Goal: Check status: Check status

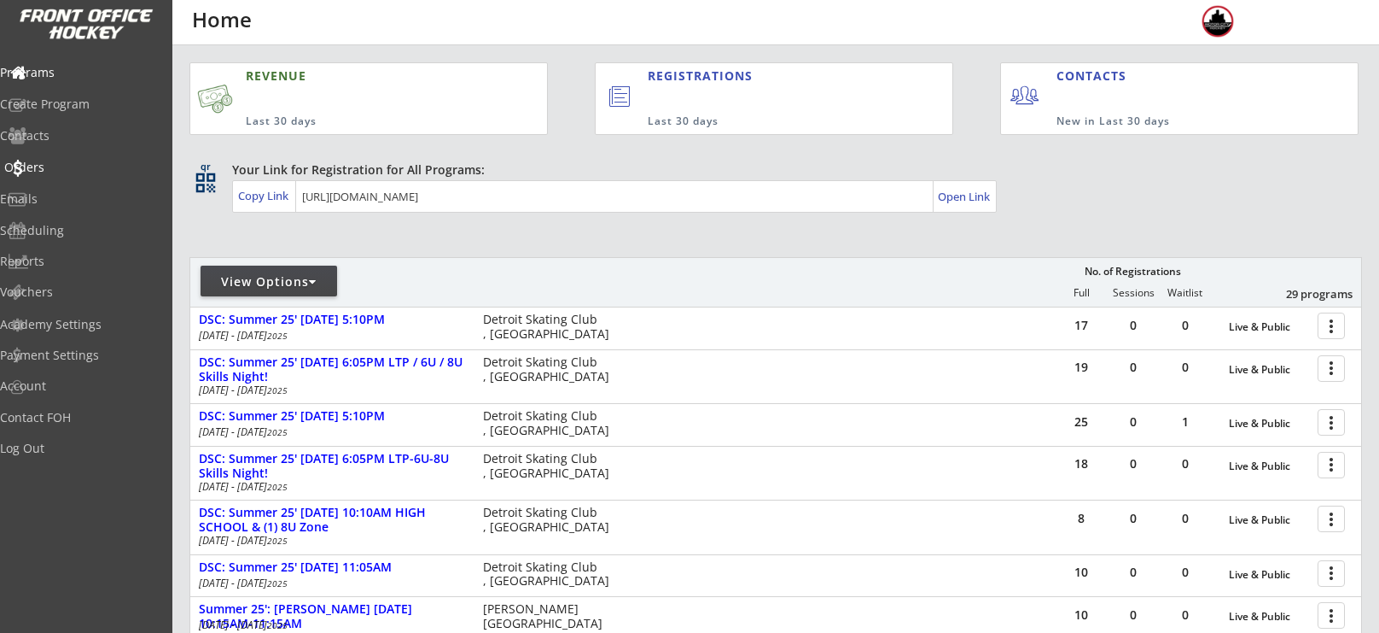
click at [70, 166] on div "Orders" at bounding box center [81, 167] width 154 height 12
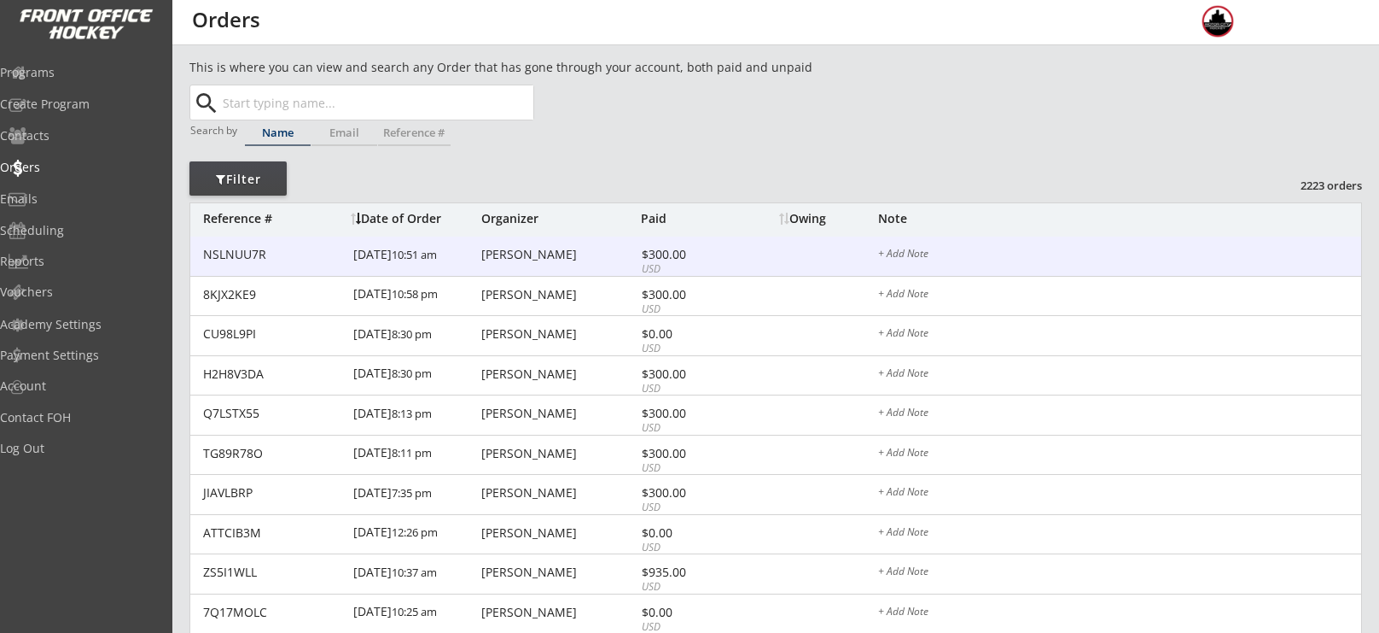
click at [535, 260] on div "[PERSON_NAME]" at bounding box center [558, 254] width 155 height 12
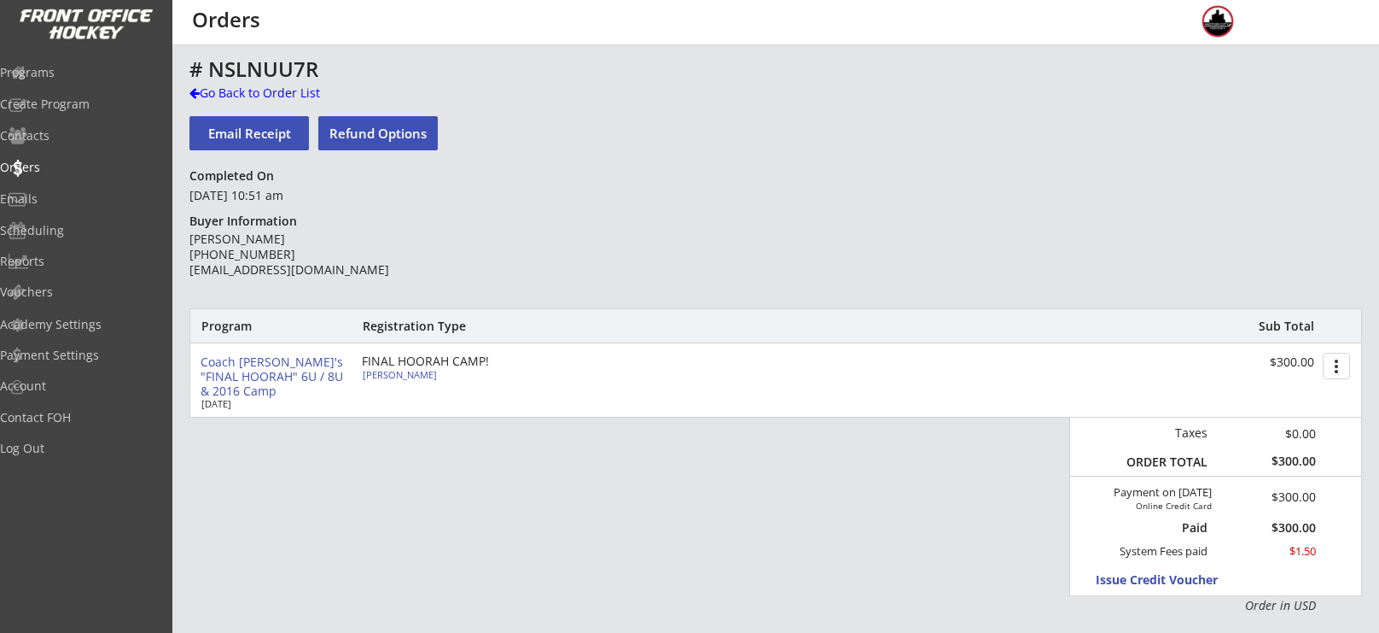
click at [535, 260] on div "# NSLNUU7R Go Back to Order List Email Receipt Refund Options Completed On [DAT…" at bounding box center [776, 556] width 1173 height 997
drag, startPoint x: 85, startPoint y: 66, endPoint x: 400, endPoint y: 326, distance: 409.3
click at [400, 326] on body "REVENUE Last 30 days REGISTRATIONS Last 30 days CONTACTS New in Last 30 days qr…" at bounding box center [689, 316] width 1379 height 633
click at [400, 374] on div "[PERSON_NAME]" at bounding box center [458, 374] width 190 height 9
select select ""Youth L/XL""
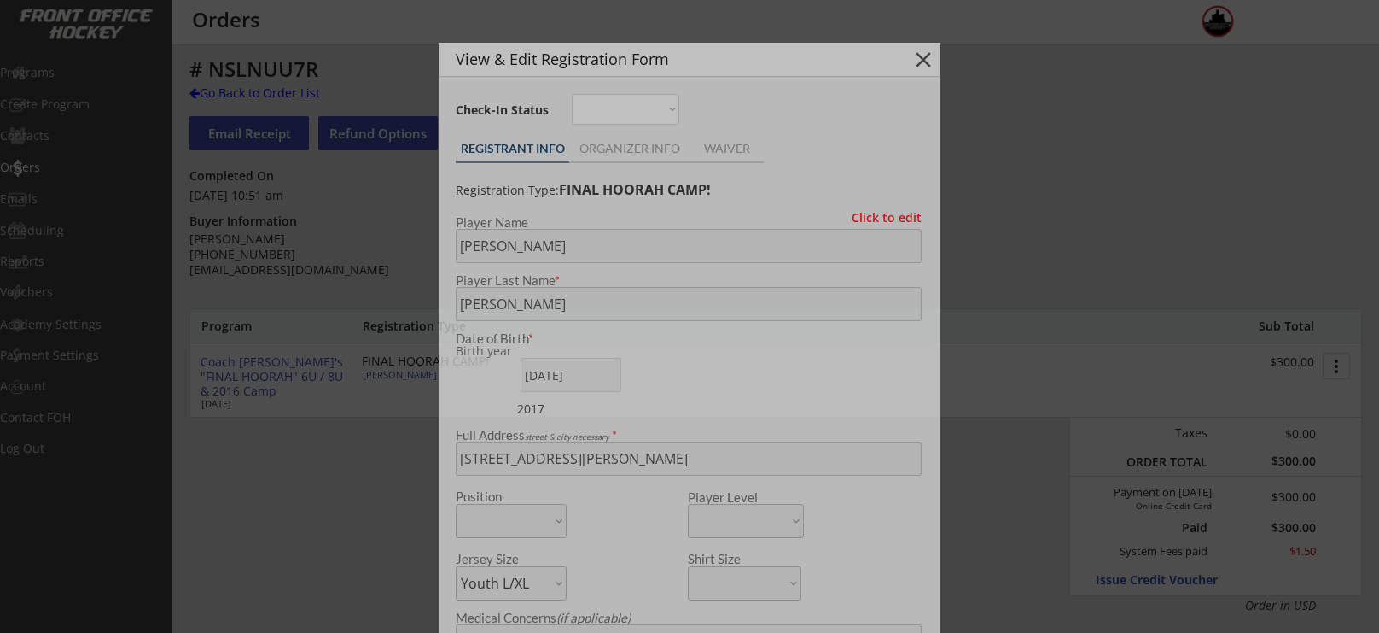
type input "2017"
type input "None"
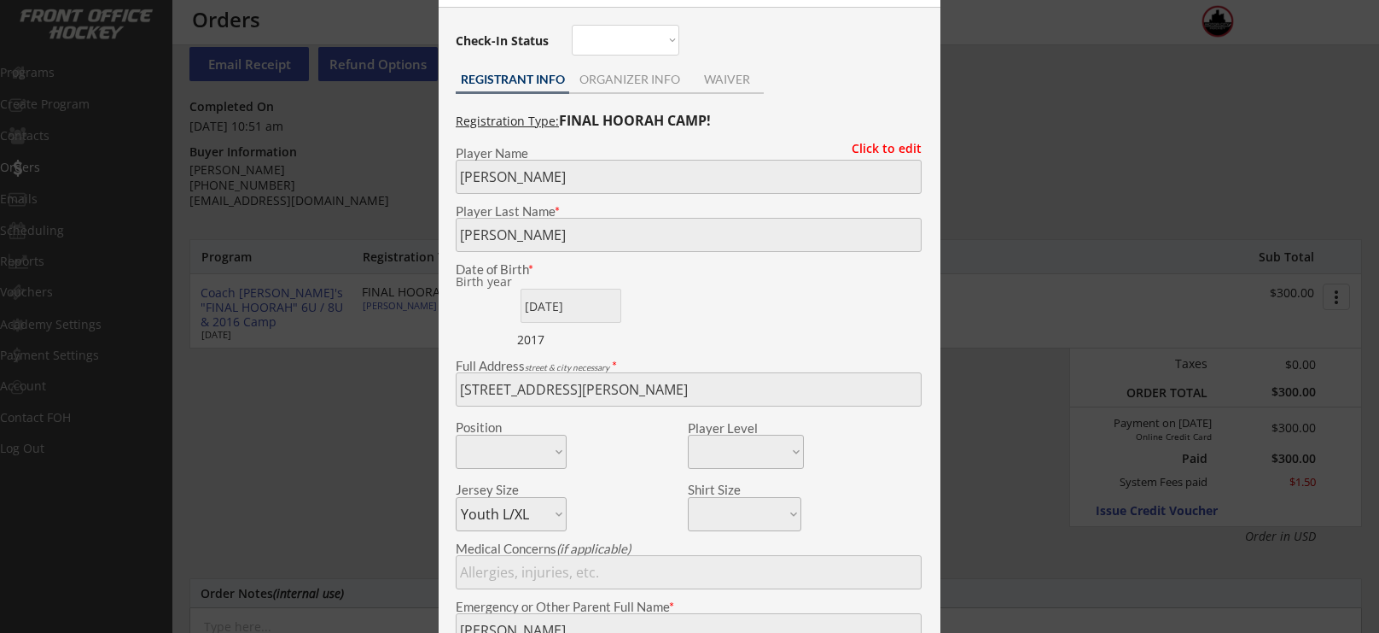
scroll to position [81, 0]
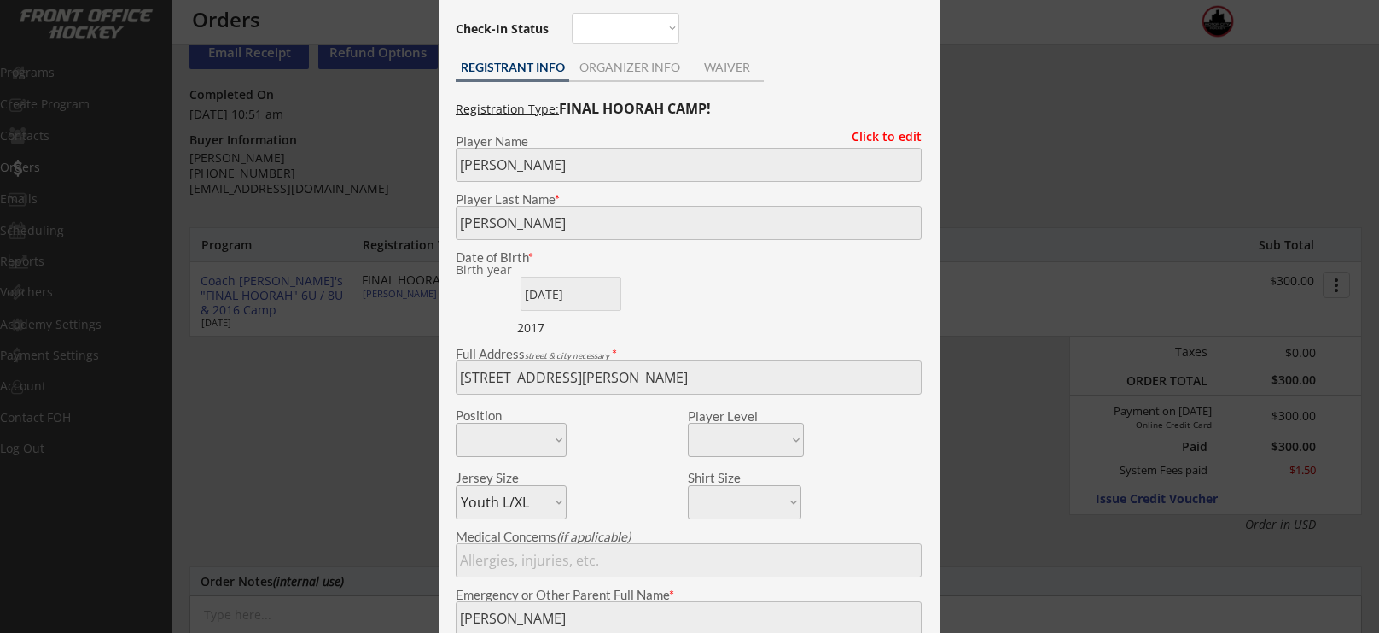
click at [445, 363] on div "View & Edit Registration Form close Check-In Status Not here Present REGISTRANT…" at bounding box center [690, 444] width 502 height 965
